Goal: Transaction & Acquisition: Register for event/course

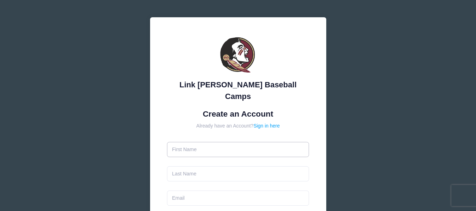
click at [216, 142] on input "text" at bounding box center [238, 149] width 142 height 15
type input "[PERSON_NAME]"
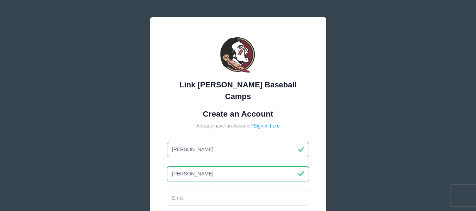
type input "[PERSON_NAME]"
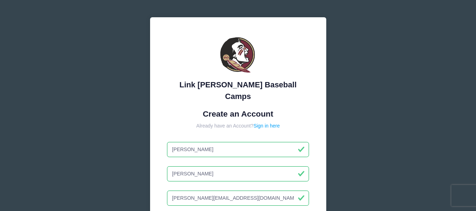
type input "[PERSON_NAME][EMAIL_ADDRESS][DOMAIN_NAME]"
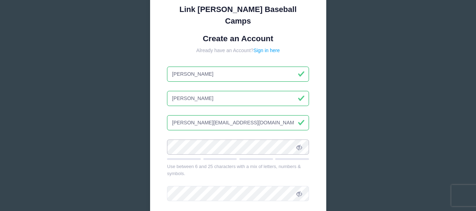
scroll to position [77, 0]
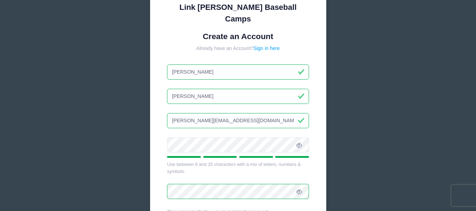
click at [158, 142] on div "Link Jarrett Baseball Camps Create an Account Already have an Account? Sign in …" at bounding box center [238, 111] width 176 height 343
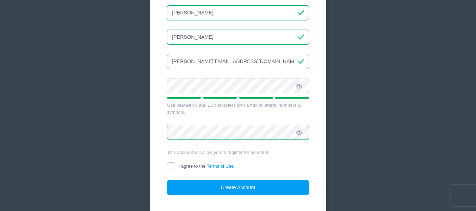
scroll to position [137, 0]
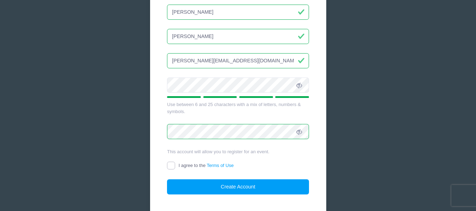
click at [172, 162] on input "I agree to the Terms of Use" at bounding box center [171, 166] width 8 height 8
checkbox input "true"
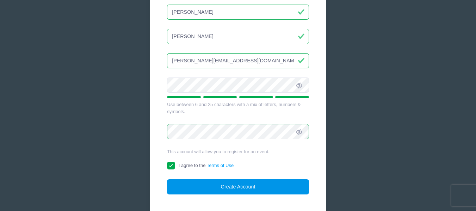
click at [216, 179] on button "Create Account" at bounding box center [238, 186] width 142 height 15
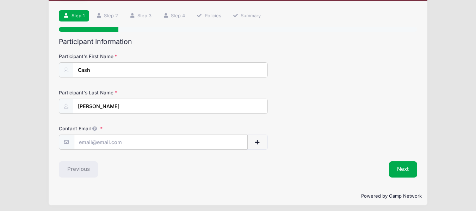
scroll to position [44, 0]
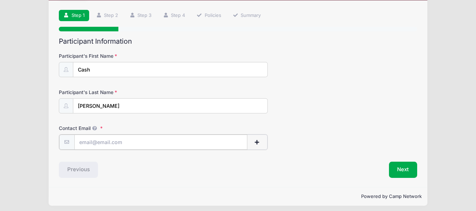
click at [129, 144] on input "Contact Email" at bounding box center [160, 141] width 173 height 15
type input "[EMAIL_ADDRESS][DOMAIN_NAME]"
click at [356, 175] on div "Next" at bounding box center [329, 169] width 182 height 16
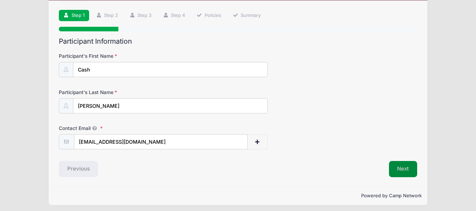
click at [406, 165] on button "Next" at bounding box center [403, 169] width 29 height 16
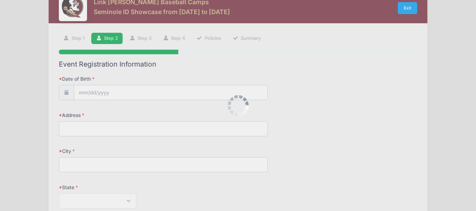
scroll to position [0, 0]
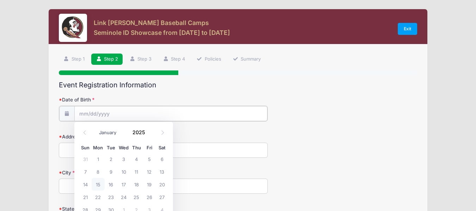
click at [112, 114] on input "Date of Birth" at bounding box center [170, 113] width 193 height 15
click at [162, 132] on icon at bounding box center [162, 132] width 5 height 5
click at [84, 132] on icon at bounding box center [84, 132] width 2 height 4
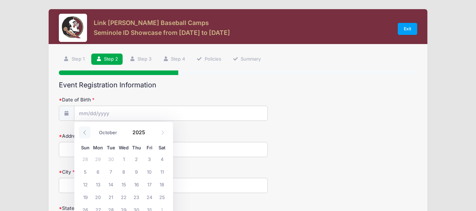
click at [84, 132] on icon at bounding box center [84, 132] width 2 height 4
select select "5"
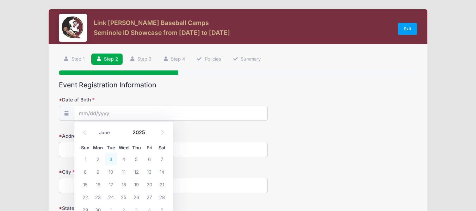
click at [111, 159] on span "3" at bounding box center [111, 158] width 13 height 13
type input "06/03/2025"
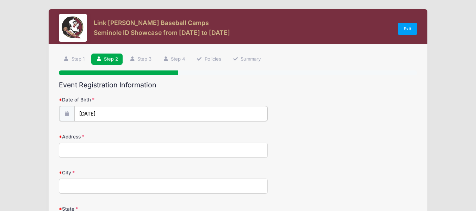
click at [108, 113] on input "06/03/2025" at bounding box center [170, 113] width 193 height 15
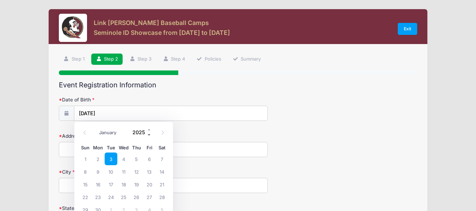
click at [149, 134] on span at bounding box center [149, 134] width 5 height 5
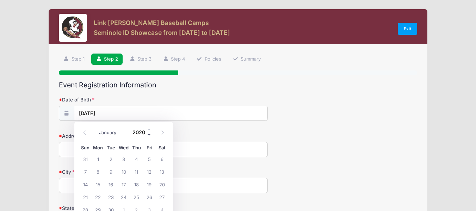
click at [149, 134] on span at bounding box center [149, 134] width 5 height 5
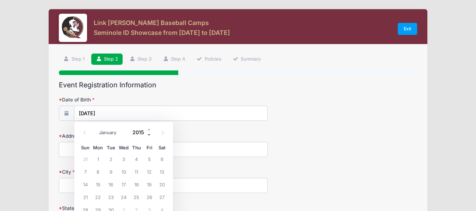
click at [149, 134] on span at bounding box center [149, 134] width 5 height 5
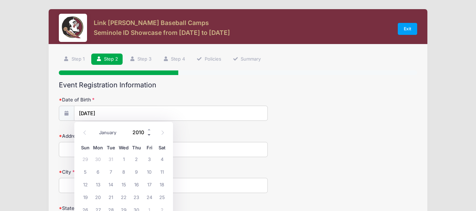
click at [149, 134] on span at bounding box center [149, 134] width 5 height 5
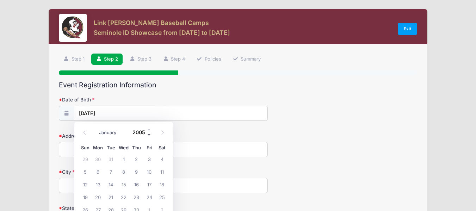
click at [149, 134] on span at bounding box center [149, 134] width 5 height 5
type input "2003"
click at [110, 159] on span "3" at bounding box center [111, 158] width 13 height 13
type input "[DATE]"
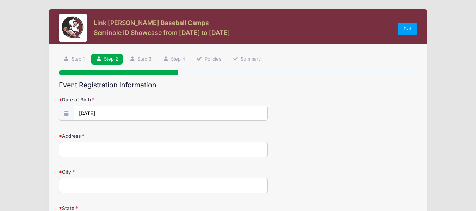
click at [100, 150] on input "Address" at bounding box center [163, 149] width 209 height 15
type input "42 S Garnet Bend"
type input "The Woodlands"
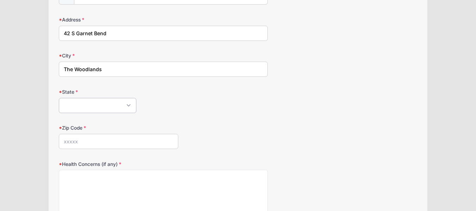
click at [128, 104] on select "Alabama Alaska American Samoa Arizona Arkansas Armed Forces Africa Armed Forces…" at bounding box center [97, 105] width 77 height 15
select select "[GEOGRAPHIC_DATA]"
click at [59, 98] on select "Alabama Alaska American Samoa Arizona Arkansas Armed Forces Africa Armed Forces…" at bounding box center [97, 105] width 77 height 15
click at [98, 140] on input "Zip Code" at bounding box center [118, 141] width 119 height 15
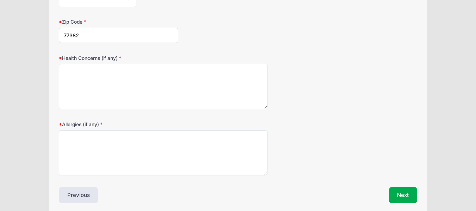
scroll to position [236, 0]
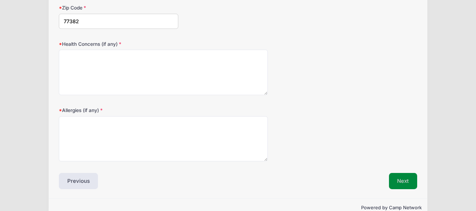
type input "77382"
click at [397, 182] on button "Next" at bounding box center [403, 181] width 29 height 16
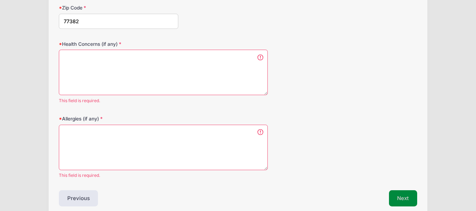
scroll to position [240, 0]
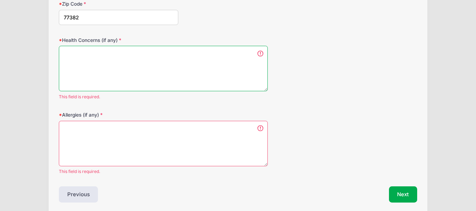
click at [116, 61] on textarea "Health Concerns (if any)" at bounding box center [163, 68] width 209 height 45
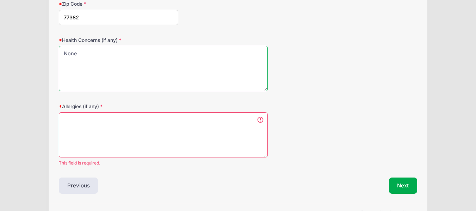
type textarea "None"
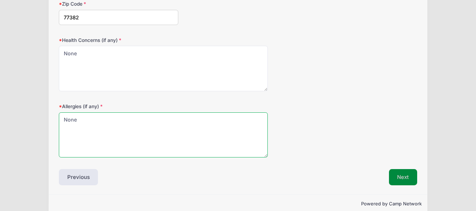
type textarea "None"
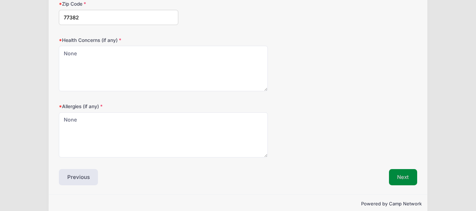
click at [405, 180] on button "Next" at bounding box center [403, 177] width 29 height 16
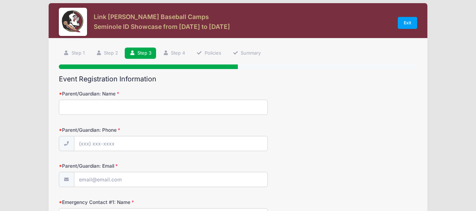
scroll to position [0, 0]
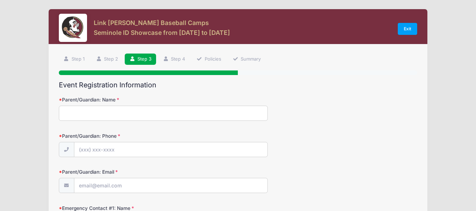
click at [133, 114] on input "Parent/Guardian: Name" at bounding box center [163, 113] width 209 height 15
type input "[PERSON_NAME]"
type input "(8"
type input "[PHONE_NUMBER]"
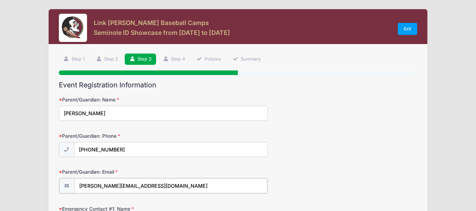
type input "[PERSON_NAME][EMAIL_ADDRESS][DOMAIN_NAME]"
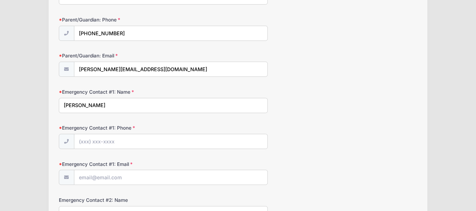
type input "[PERSON_NAME]"
type input "[PHONE_NUMBER]"
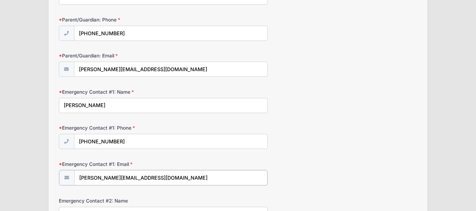
type input "[PERSON_NAME][EMAIL_ADDRESS][DOMAIN_NAME]"
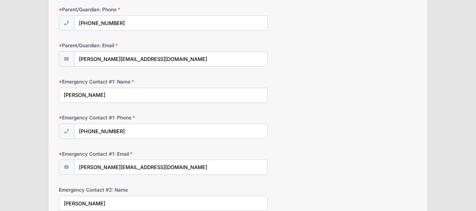
type input "[PERSON_NAME]"
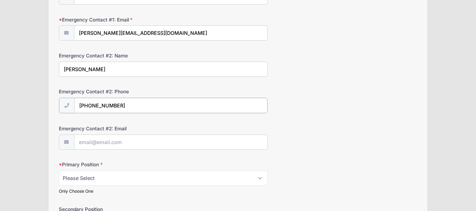
type input "[PHONE_NUMBER]"
type input "[EMAIL_ADDRESS][DOMAIN_NAME]"
click at [260, 178] on select "Please Select RHP LHP C 1B 2B 3B SS OF" at bounding box center [163, 177] width 209 height 15
select select "OF"
click at [59, 170] on select "Please Select RHP LHP C 1B 2B 3B SS OF" at bounding box center [163, 177] width 209 height 15
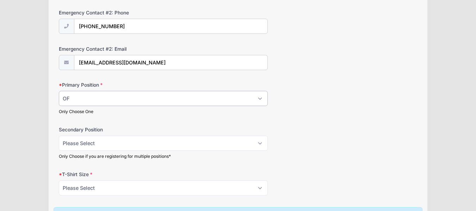
scroll to position [349, 0]
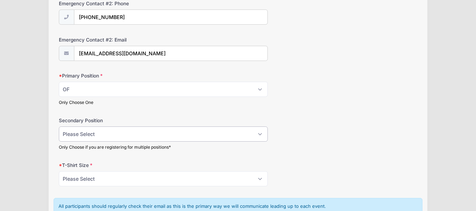
click at [260, 133] on select "Please Select RHP LHP C 1B 2B 3B SS OF" at bounding box center [163, 133] width 209 height 15
select select "RHP"
click at [59, 126] on select "Please Select RHP LHP C 1B 2B 3B SS OF" at bounding box center [163, 133] width 209 height 15
click at [259, 178] on select "Please Select YS YM YL YXL S M L XL XXL" at bounding box center [163, 178] width 209 height 15
select select "XL"
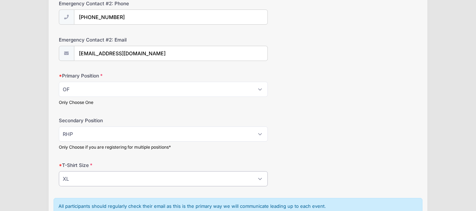
click at [59, 171] on select "Please Select YS YM YL YXL S M L XL XXL" at bounding box center [163, 178] width 209 height 15
click at [319, 172] on div "T-Shirt Size Please Select YS YM YL YXL S M L XL XXL" at bounding box center [238, 174] width 358 height 25
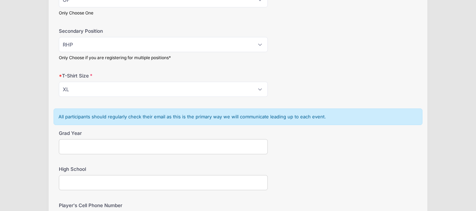
scroll to position [439, 0]
click at [238, 146] on input "Grad Year" at bounding box center [163, 145] width 209 height 15
type input "2027"
click at [195, 178] on input "High School" at bounding box center [163, 181] width 209 height 15
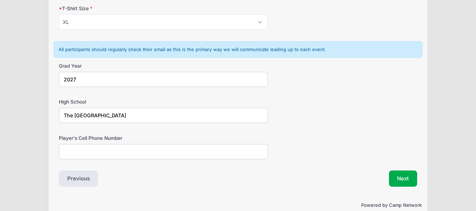
scroll to position [507, 0]
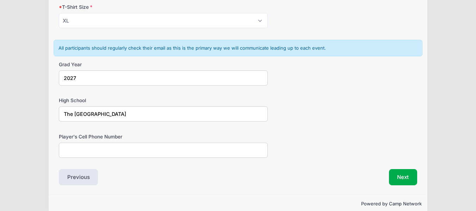
type input "The [GEOGRAPHIC_DATA]"
click at [232, 153] on input "Player's Cell Phone Number" at bounding box center [163, 150] width 209 height 15
type input "[PHONE_NUMBER]"
click at [394, 178] on button "Next" at bounding box center [403, 177] width 29 height 16
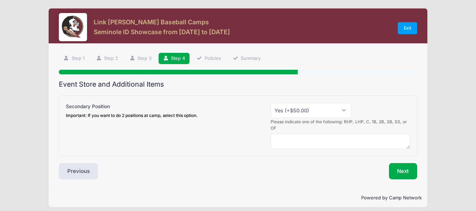
scroll to position [0, 0]
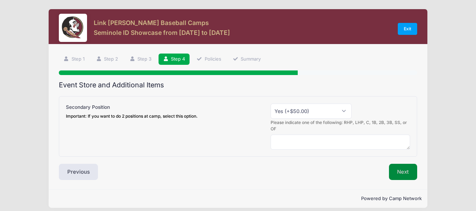
click at [399, 172] on button "Next" at bounding box center [403, 172] width 29 height 16
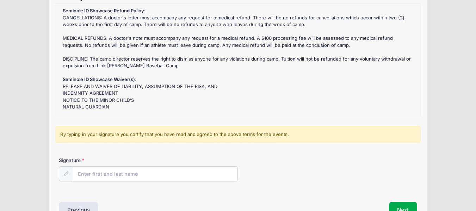
scroll to position [104, 0]
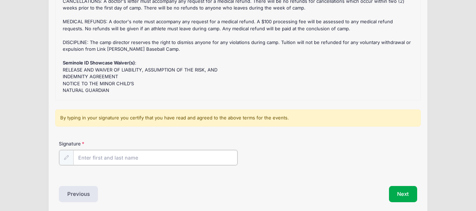
click at [183, 157] on input "Signature" at bounding box center [155, 157] width 164 height 15
type input "[PERSON_NAME]"
click at [405, 192] on button "Next" at bounding box center [403, 193] width 29 height 16
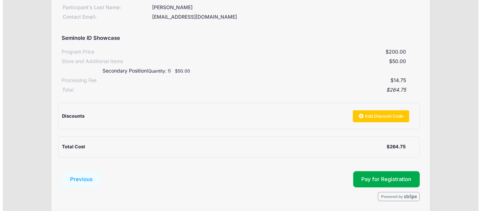
scroll to position [121, 0]
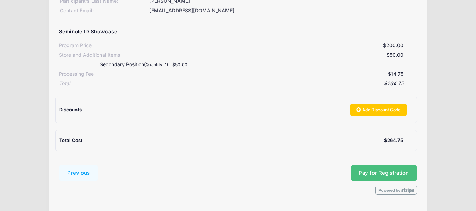
click at [398, 171] on button "Pay for Registration" at bounding box center [383, 173] width 67 height 16
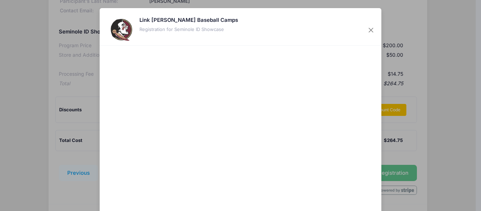
click at [292, 189] on div at bounding box center [309, 142] width 130 height 187
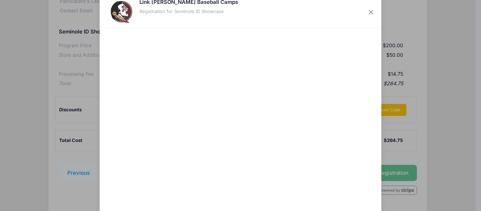
scroll to position [13, 0]
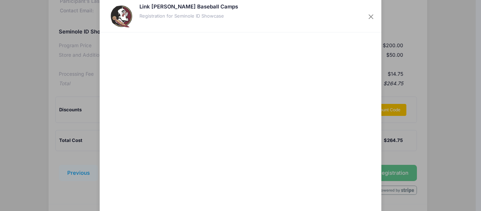
click at [285, 173] on div at bounding box center [309, 129] width 130 height 187
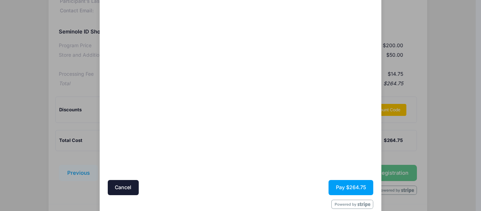
scroll to position [70, 0]
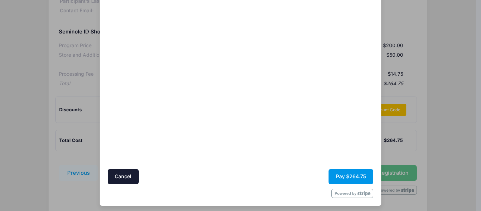
click at [354, 174] on button "Pay $264.75" at bounding box center [350, 176] width 45 height 15
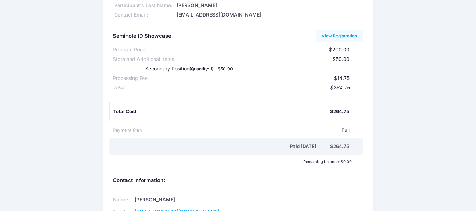
scroll to position [42, 0]
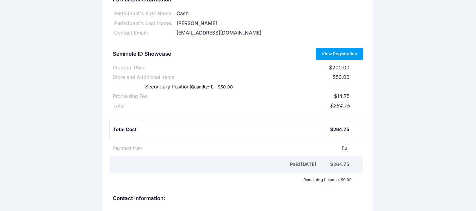
click at [333, 54] on link "View Registration" at bounding box center [339, 54] width 48 height 12
